Goal: Obtain resource: Obtain resource

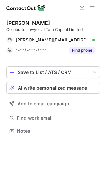
scroll to position [126, 104]
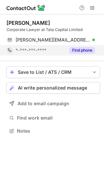
click at [87, 51] on button "Find phone" at bounding box center [82, 50] width 26 height 7
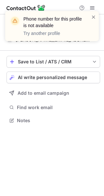
scroll to position [115, 104]
click at [92, 18] on span at bounding box center [93, 17] width 5 height 7
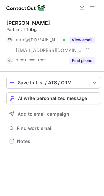
scroll to position [136, 104]
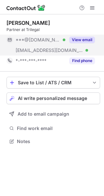
click at [90, 35] on div "View email" at bounding box center [81, 40] width 30 height 10
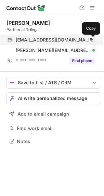
click at [91, 38] on span at bounding box center [91, 39] width 5 height 5
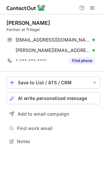
scroll to position [136, 104]
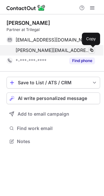
click at [91, 49] on span at bounding box center [91, 50] width 5 height 5
